Goal: Task Accomplishment & Management: Manage account settings

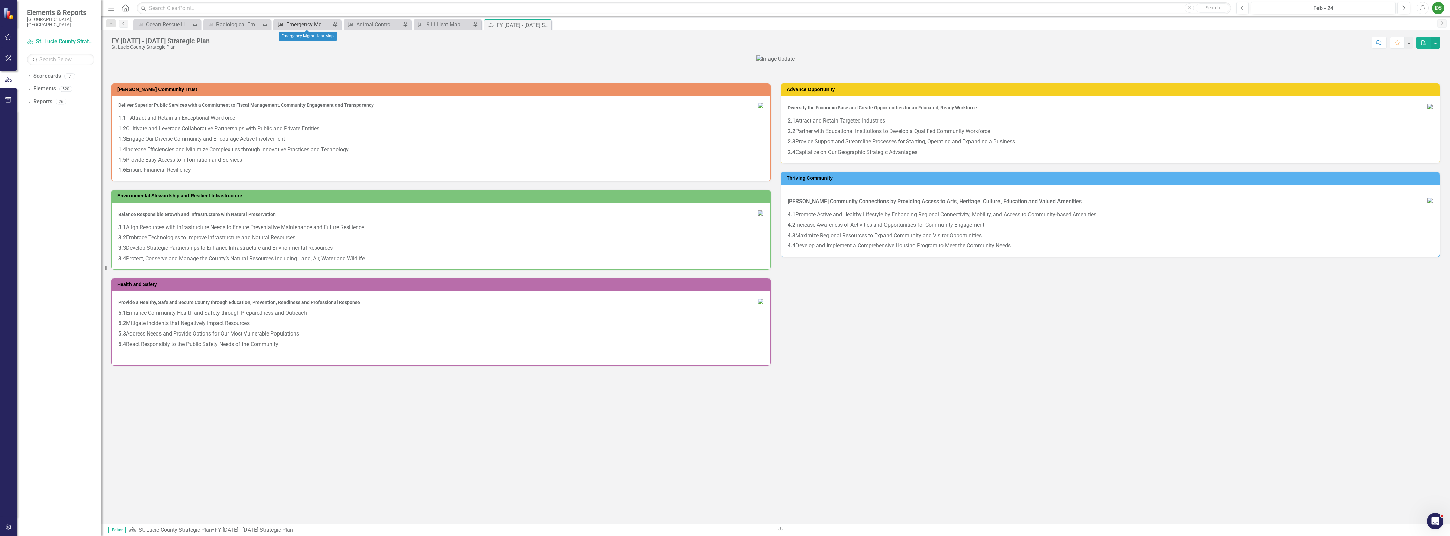
click at [307, 26] on div "Emergency Mgmt Heat Map" at bounding box center [308, 24] width 45 height 8
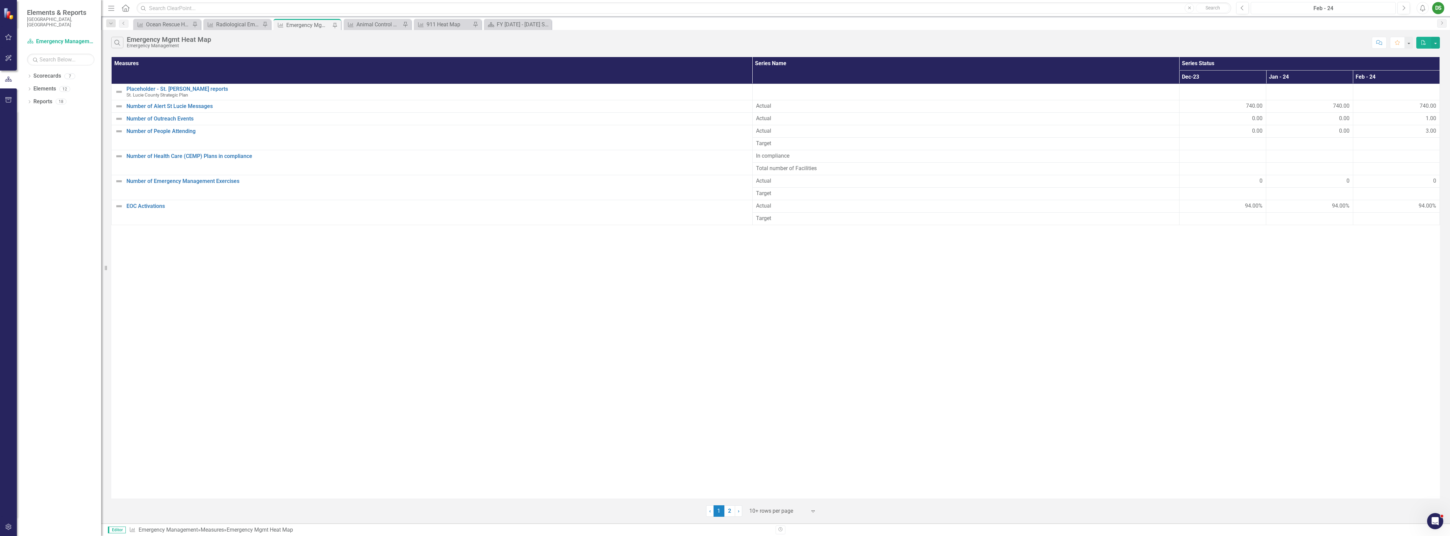
click at [1333, 10] on div "Feb - 24" at bounding box center [1323, 8] width 140 height 8
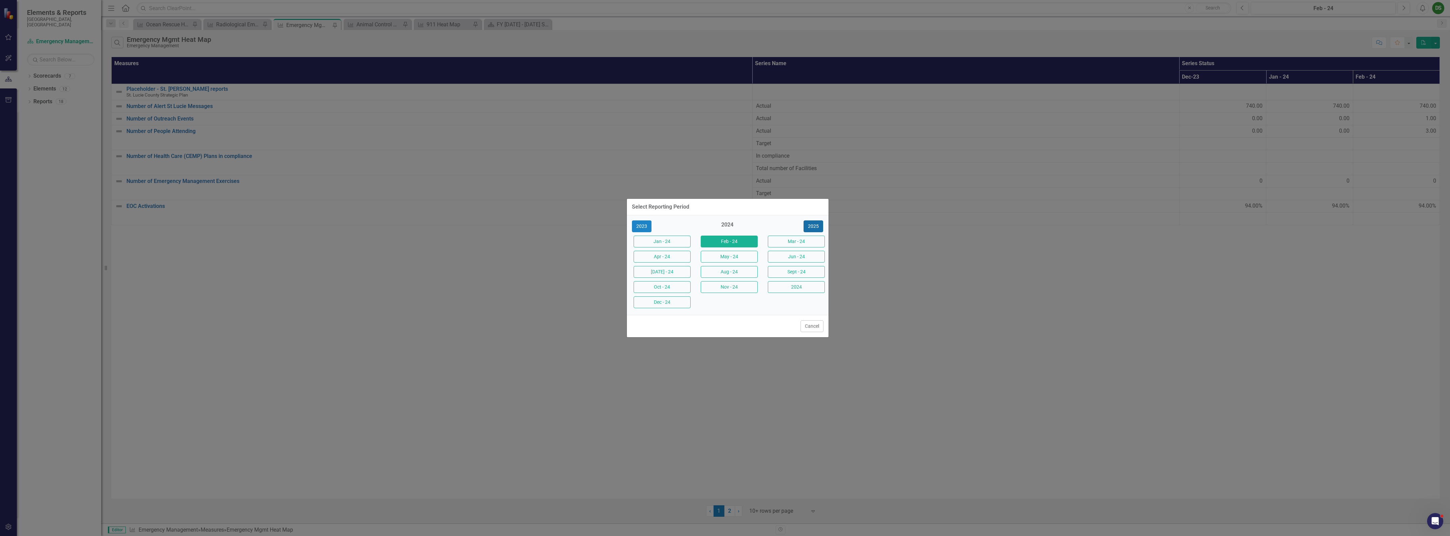
click at [819, 229] on button "2025" at bounding box center [814, 226] width 20 height 12
click at [793, 276] on button "Sept - 25" at bounding box center [796, 272] width 57 height 12
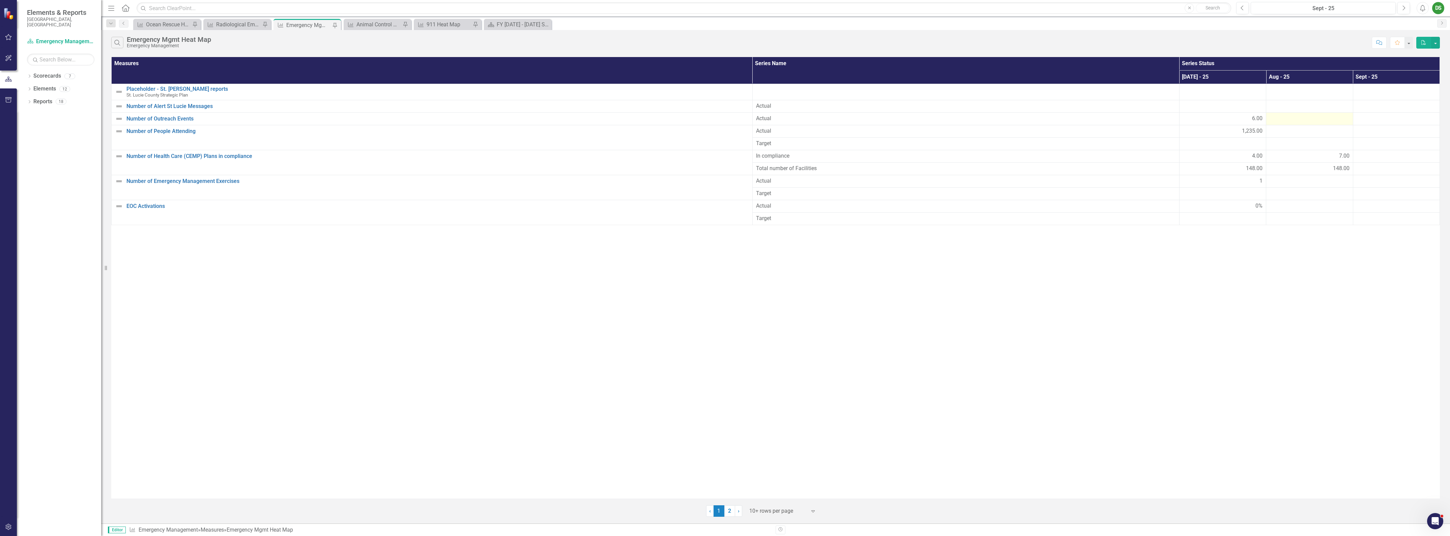
click at [1321, 120] on div at bounding box center [1310, 119] width 80 height 8
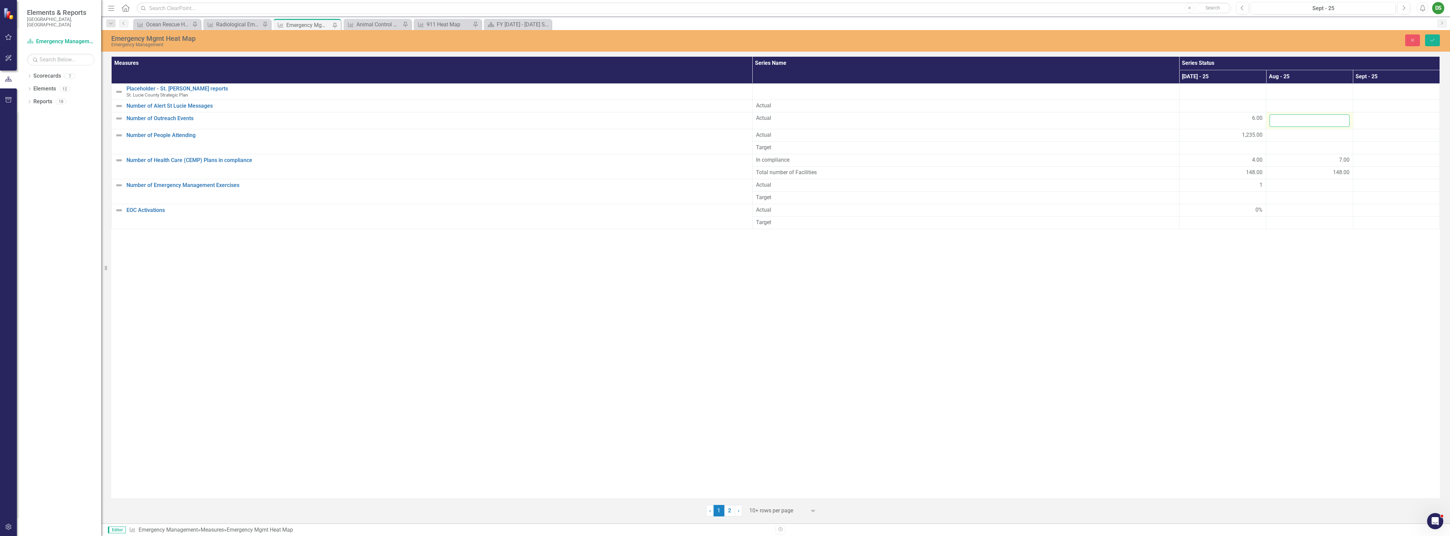
click at [1316, 118] on input "number" at bounding box center [1310, 120] width 80 height 12
type input "0"
click at [1289, 134] on div at bounding box center [1310, 135] width 80 height 8
click at [1289, 134] on input "number" at bounding box center [1310, 137] width 80 height 12
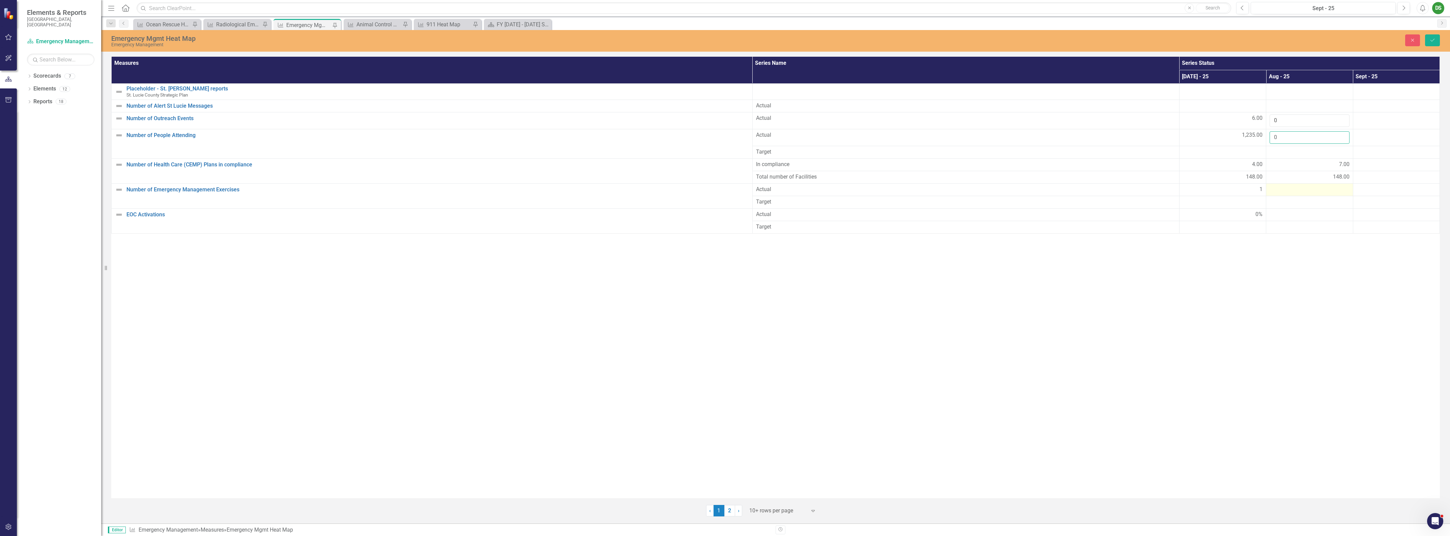
type input "0"
click at [1291, 191] on div at bounding box center [1310, 189] width 80 height 8
type input "0"
click at [1294, 220] on div at bounding box center [1310, 219] width 80 height 8
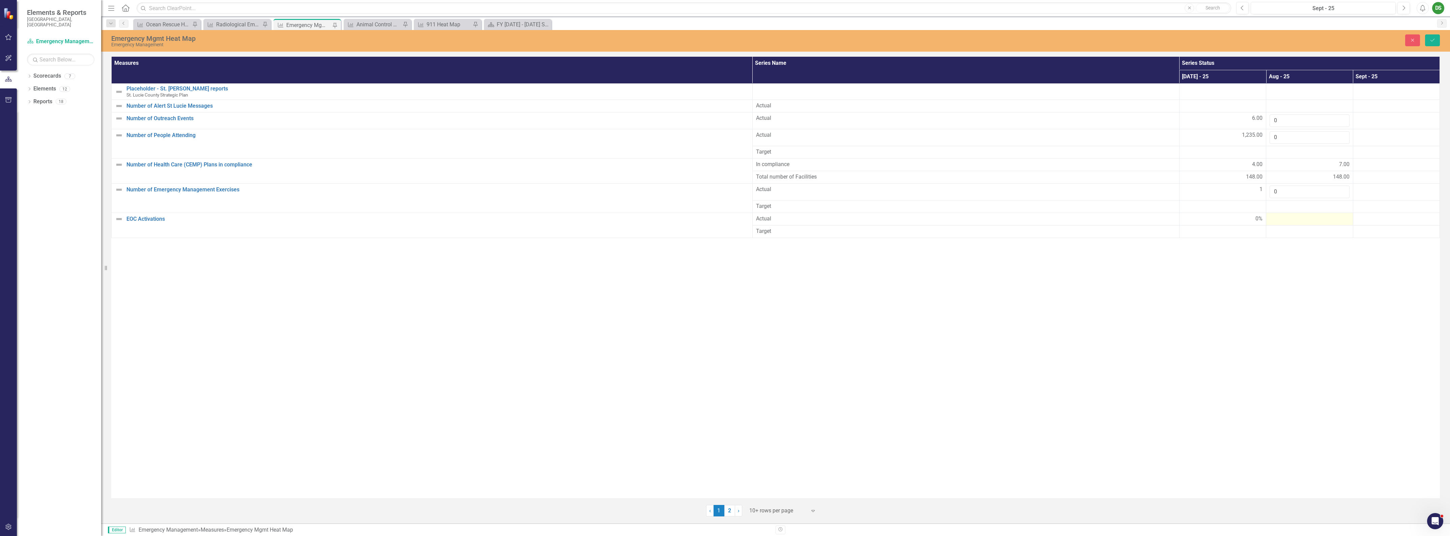
click at [1294, 221] on div at bounding box center [1310, 219] width 80 height 8
click at [1294, 221] on input "number" at bounding box center [1310, 221] width 80 height 12
type input "0"
drag, startPoint x: 1239, startPoint y: 260, endPoint x: 1297, endPoint y: 202, distance: 82.5
click at [1238, 259] on div "Measures Series Name Series Status [DATE] - [DATE] - [DATE] - 25 Placeholder - …" at bounding box center [775, 277] width 1329 height 441
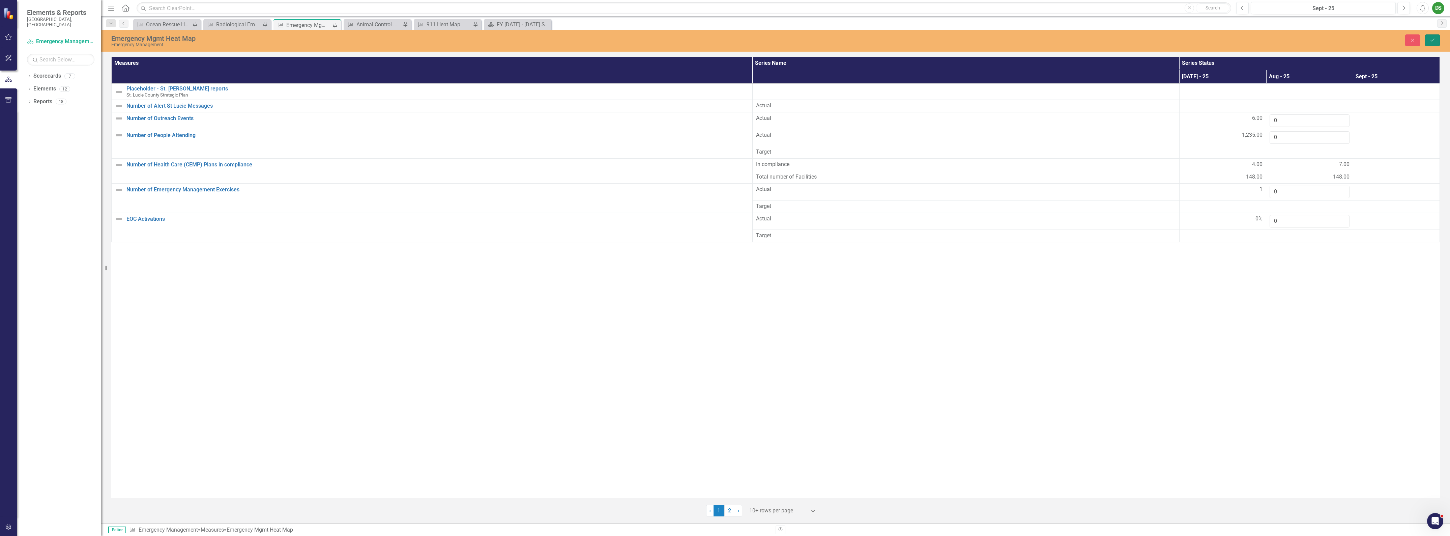
click at [1430, 43] on button "Save" at bounding box center [1432, 40] width 15 height 12
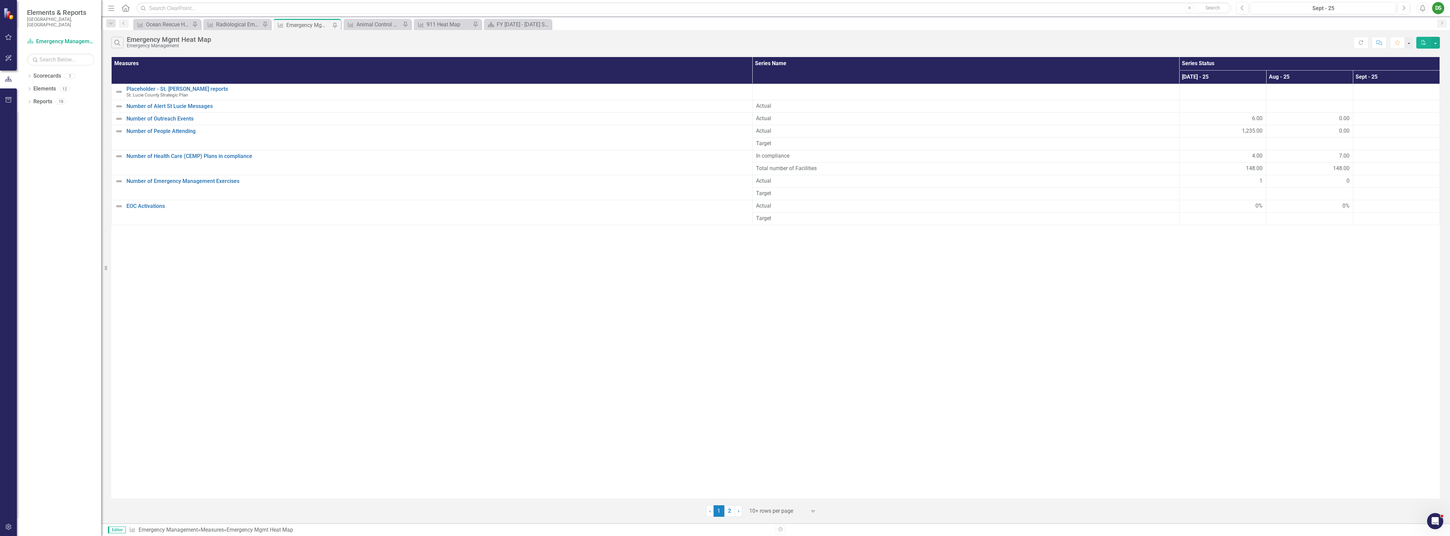
click at [1095, 378] on div "Measures Series Name Series Status [DATE] - [DATE] - [DATE] - 25 Placeholder - …" at bounding box center [775, 277] width 1329 height 441
click at [1316, 383] on div "Measures Series Name Series Status [DATE] - [DATE] - [DATE] - 25 Placeholder - …" at bounding box center [775, 277] width 1329 height 441
click at [176, 27] on div "Ocean Rescue Heat Map" at bounding box center [168, 24] width 45 height 8
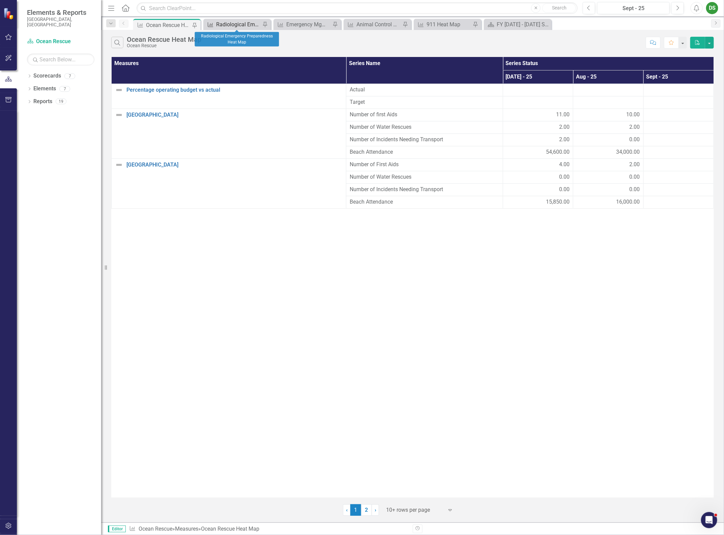
click at [228, 24] on div "Radiological Emergency Preparedness Heat Map" at bounding box center [238, 24] width 45 height 8
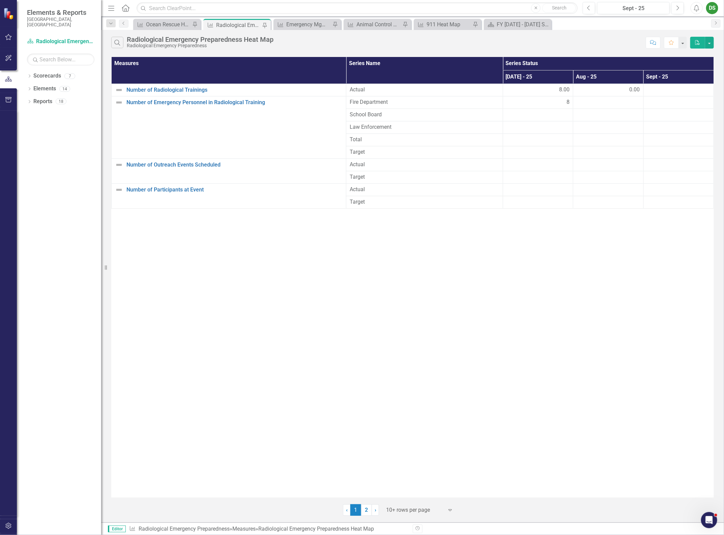
click at [409, 505] on div "10+ rows per page" at bounding box center [415, 511] width 64 height 12
click at [417, 496] on div "Display All Rows" at bounding box center [421, 499] width 63 height 8
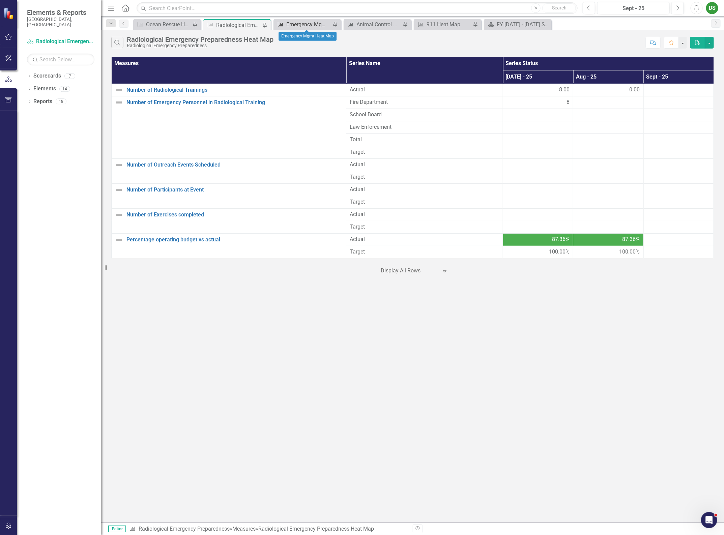
click at [308, 26] on div "Emergency Mgmt Heat Map" at bounding box center [308, 24] width 45 height 8
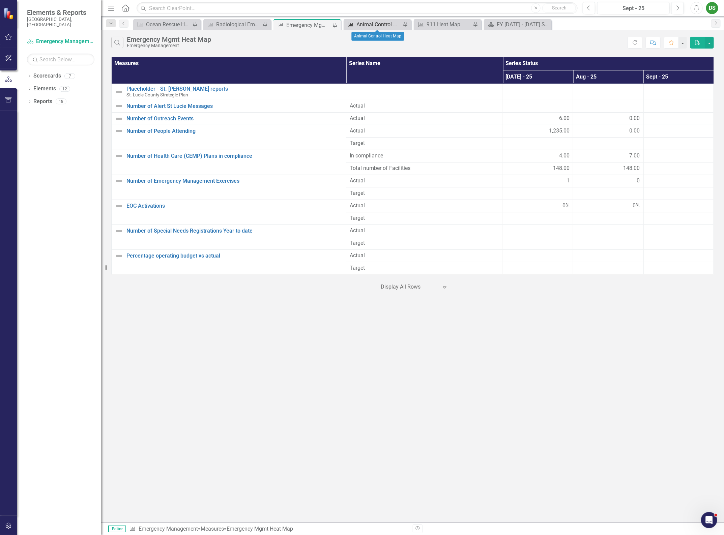
click at [375, 25] on div "Animal Control Heat Map" at bounding box center [378, 24] width 45 height 8
